Goal: Task Accomplishment & Management: Use online tool/utility

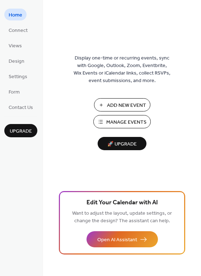
click at [123, 108] on span "Add New Event" at bounding box center [126, 106] width 39 height 8
